Goal: Entertainment & Leisure: Consume media (video, audio)

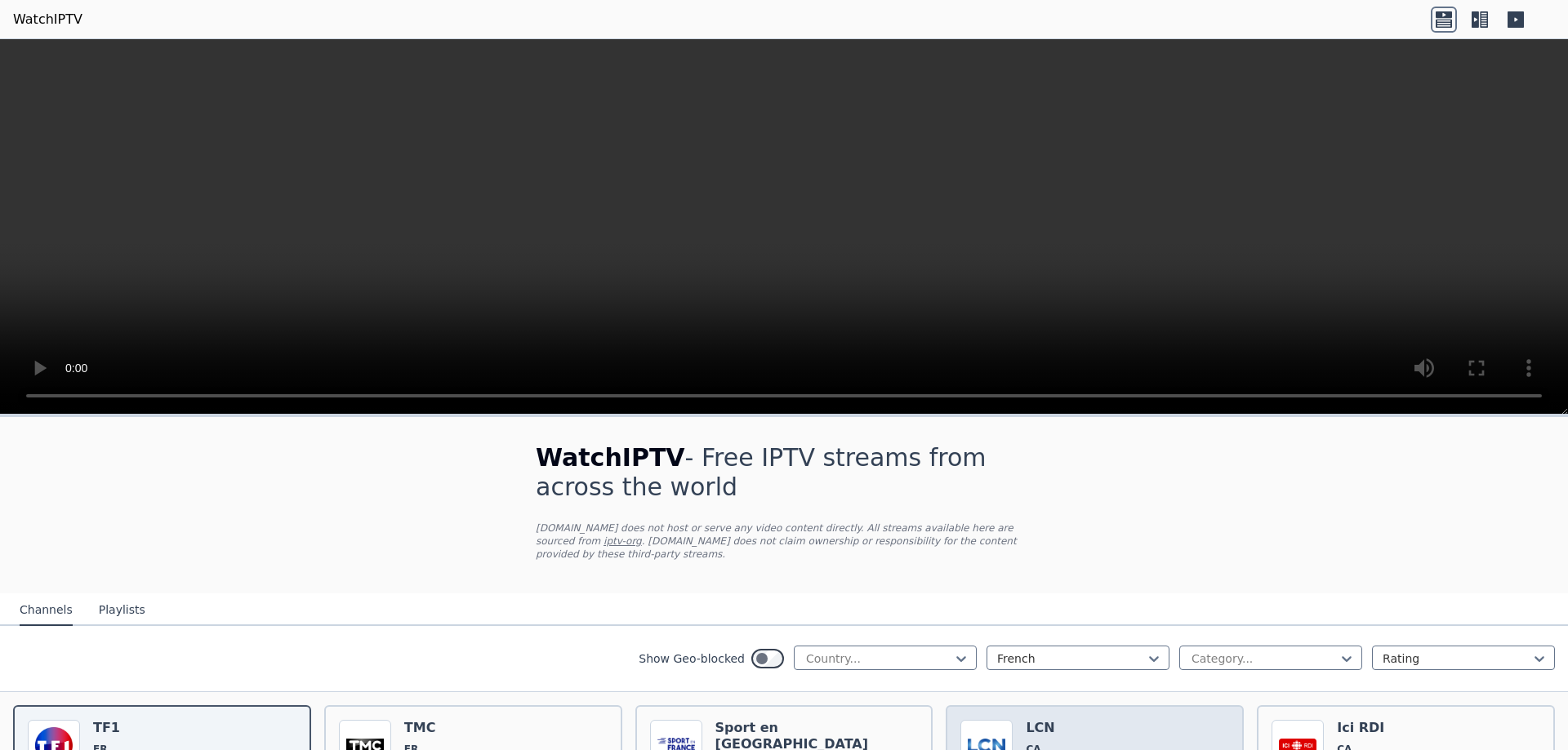
click at [1005, 720] on img at bounding box center [986, 746] width 52 height 52
